Goal: Information Seeking & Learning: Learn about a topic

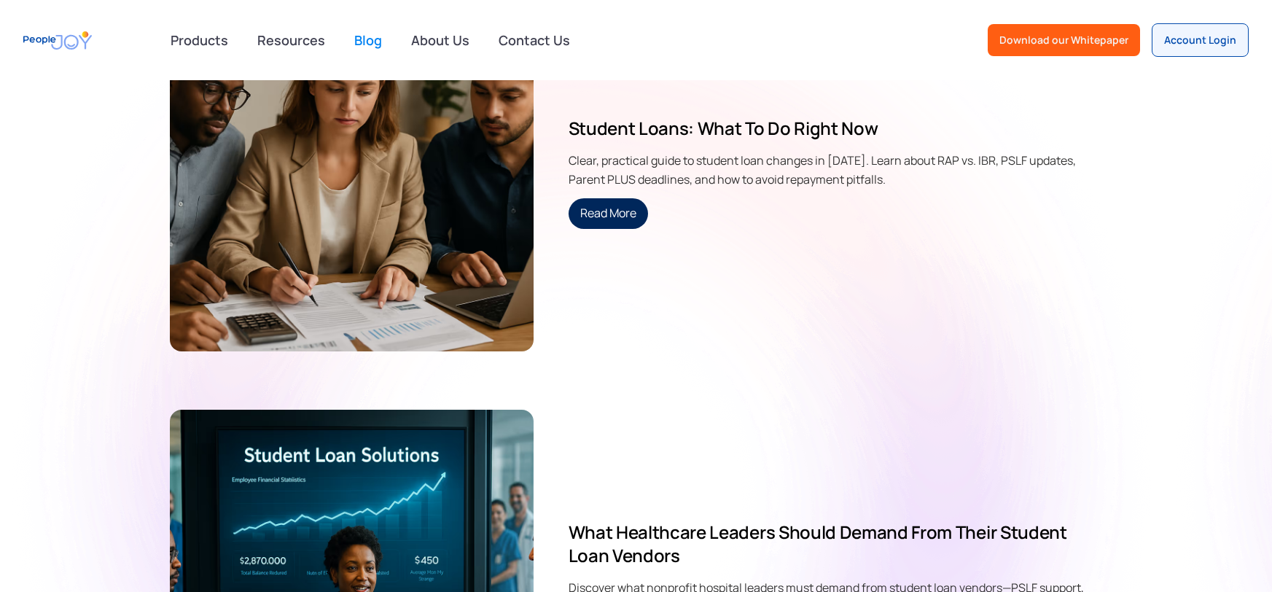
scroll to position [1260, 0]
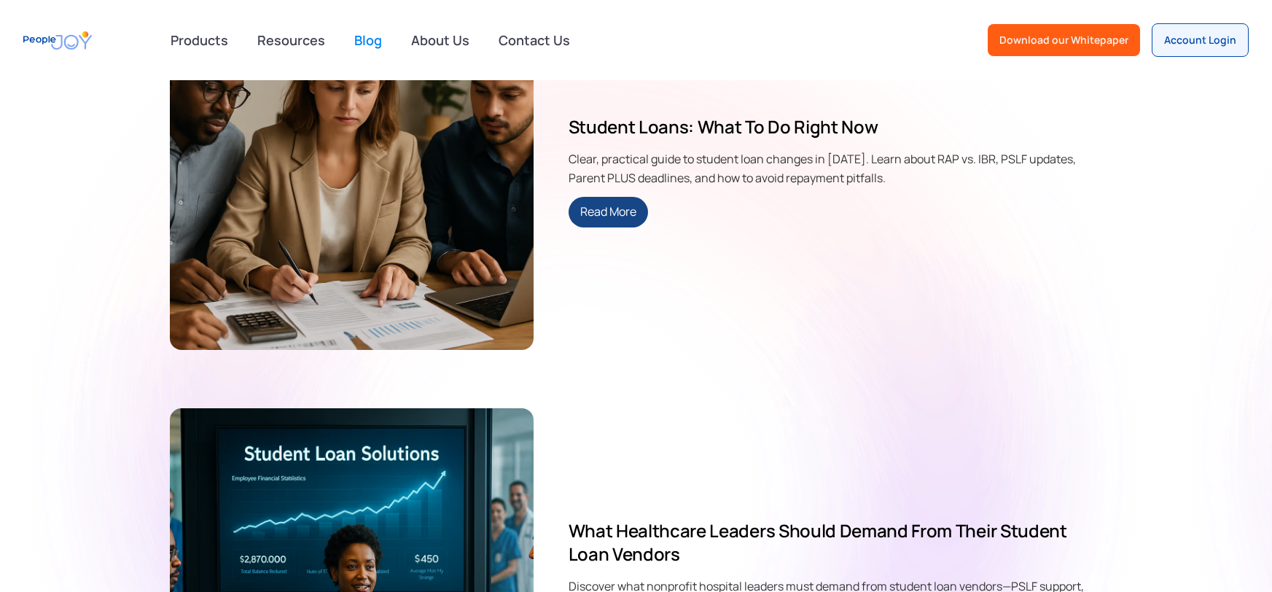
click at [592, 219] on link "Read More" at bounding box center [607, 212] width 79 height 31
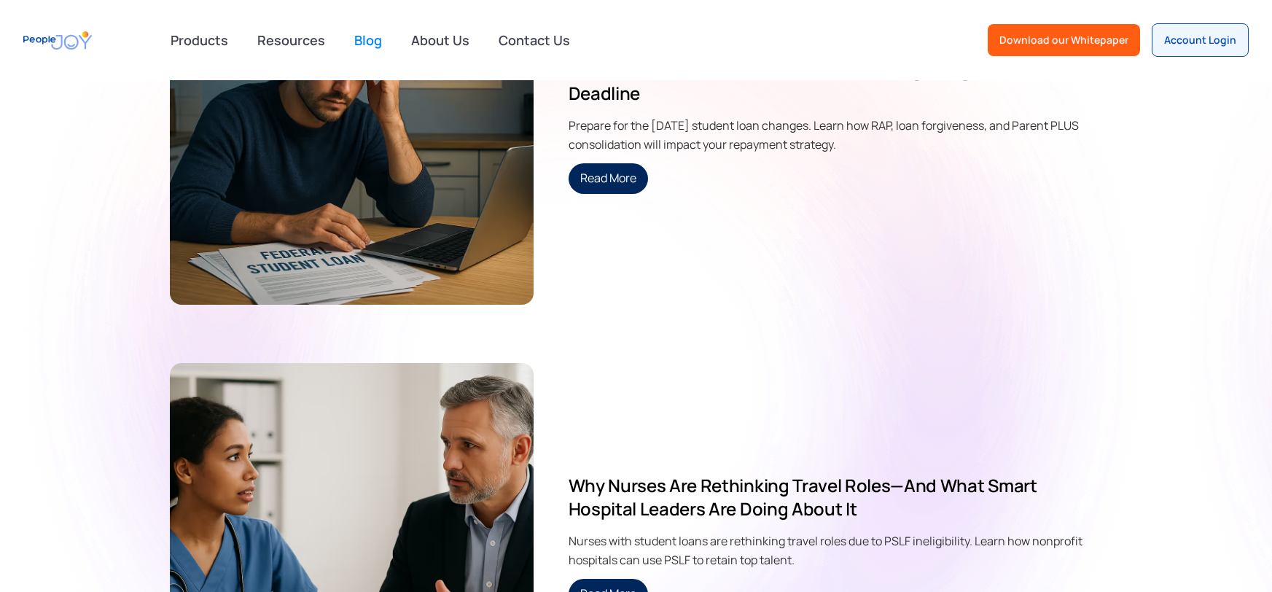
scroll to position [6825, 0]
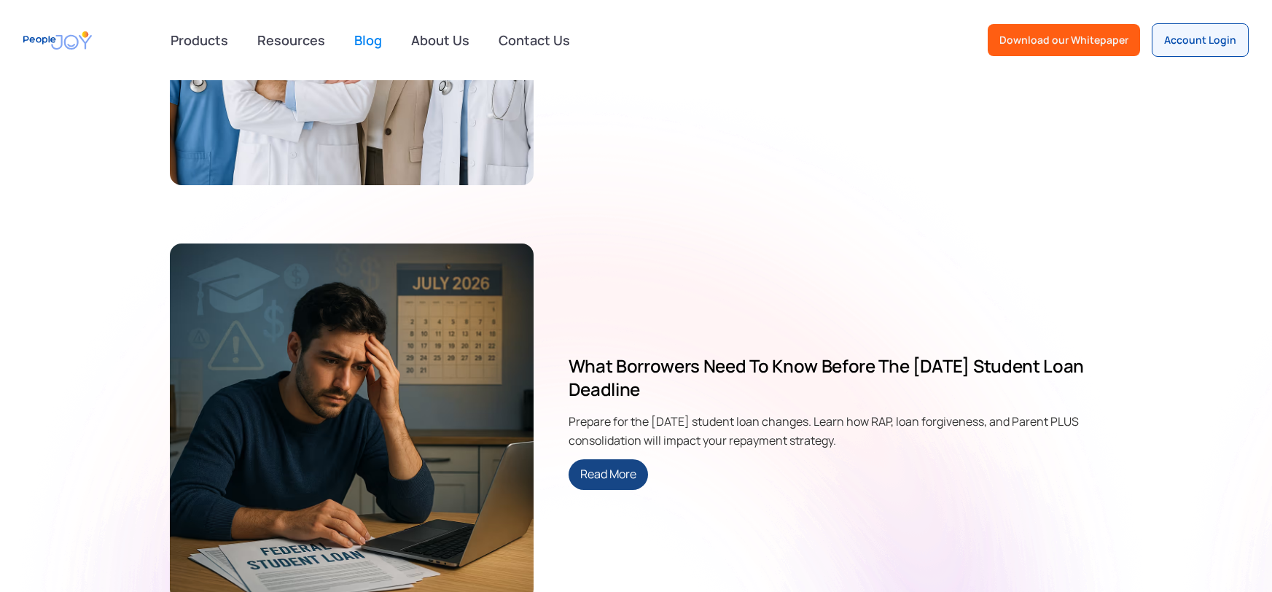
click at [597, 466] on link "Read More" at bounding box center [607, 474] width 79 height 31
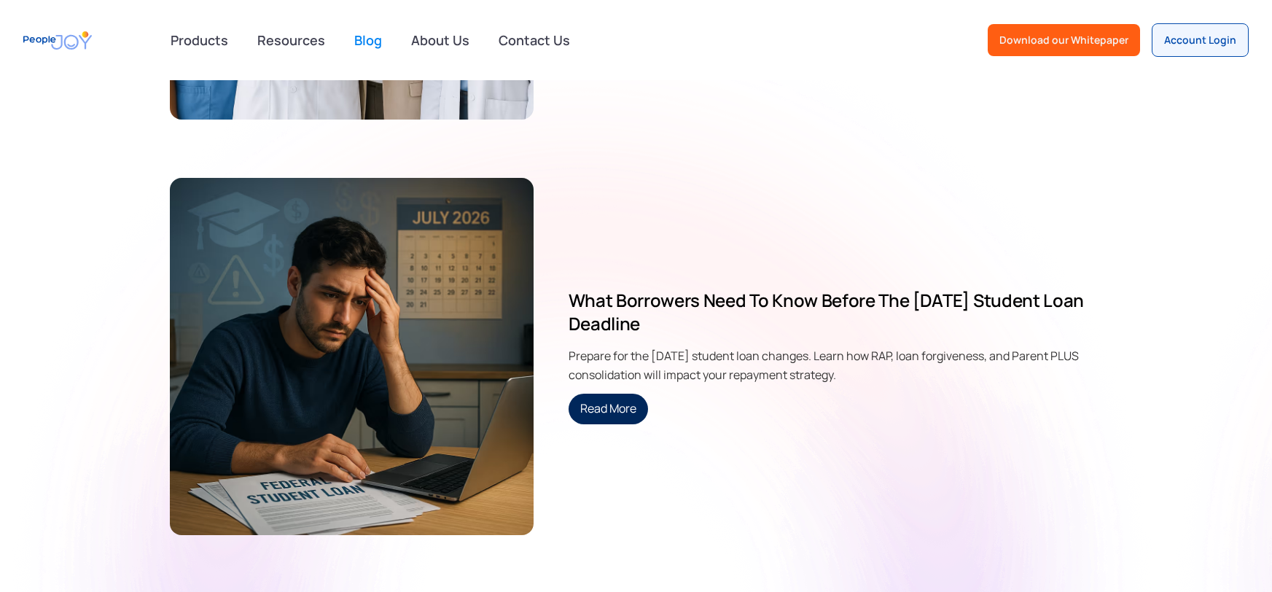
scroll to position [6924, 0]
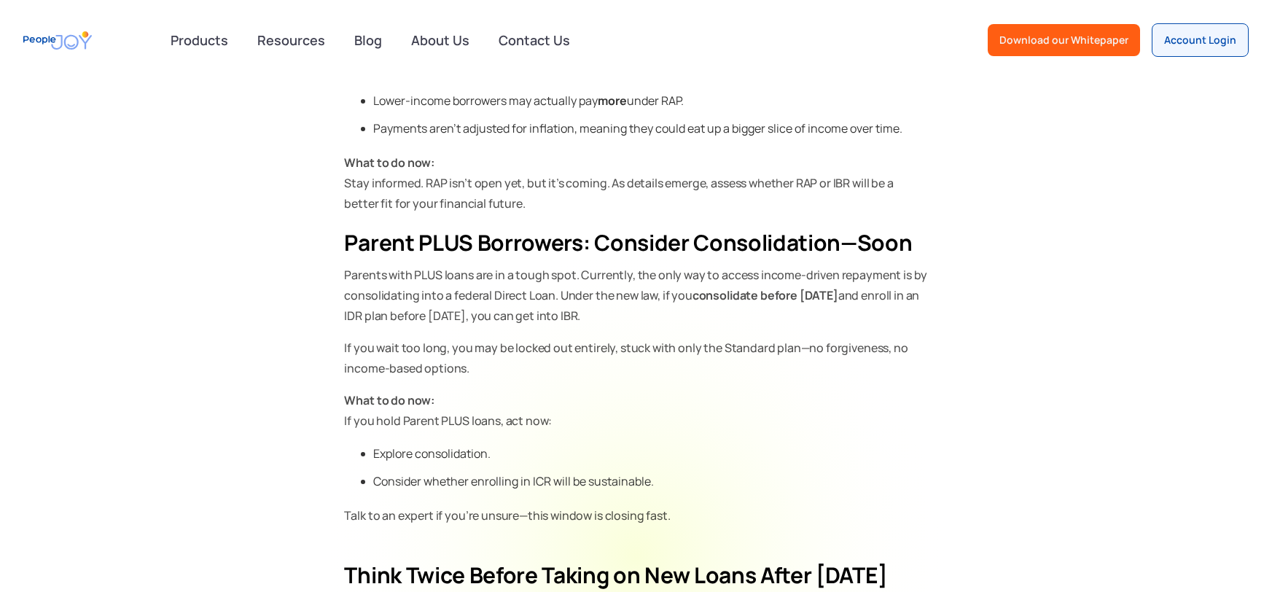
scroll to position [916, 0]
